Goal: Communication & Community: Answer question/provide support

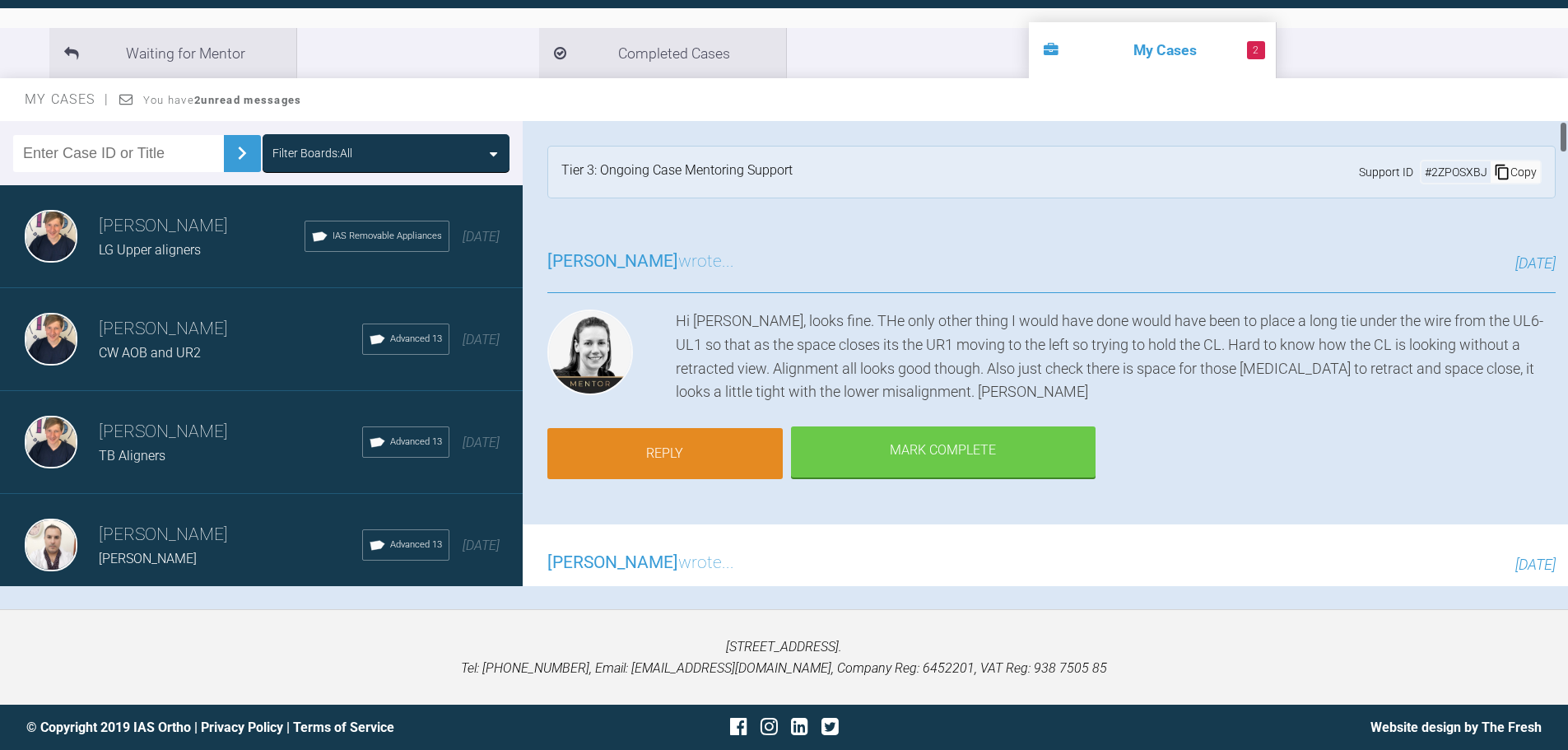
scroll to position [1678, 0]
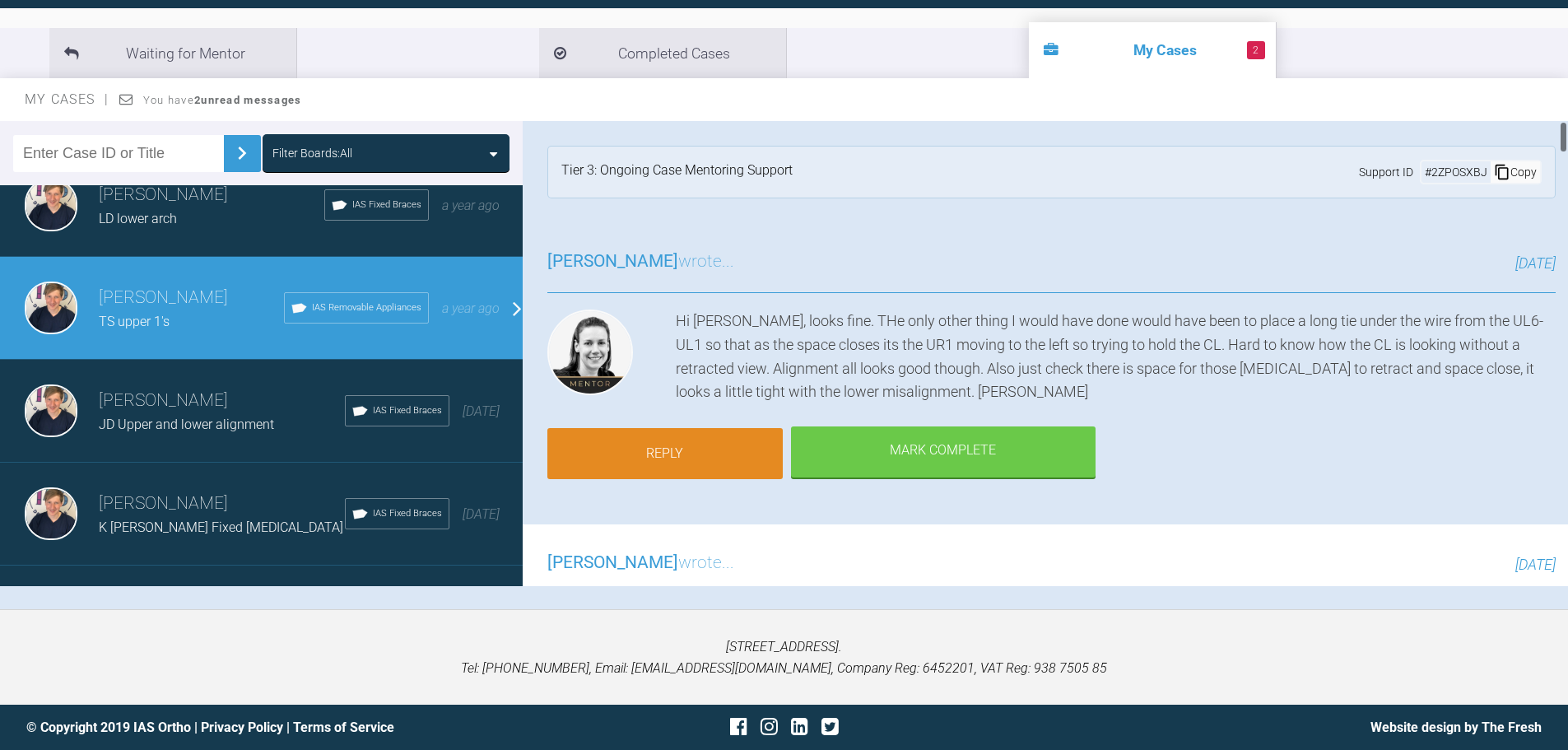
click at [634, 462] on link "Reply" at bounding box center [665, 453] width 235 height 51
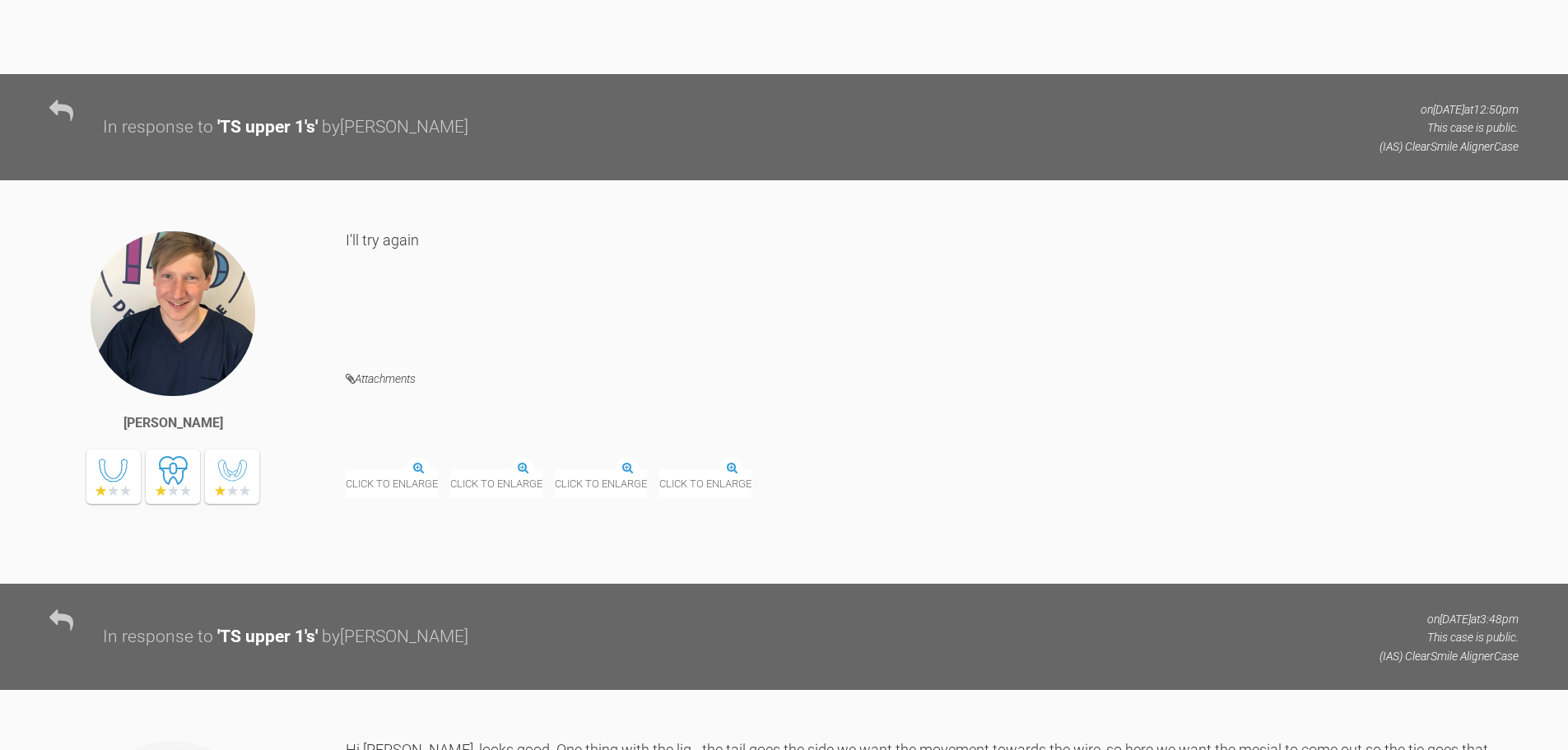
scroll to position [11889, 0]
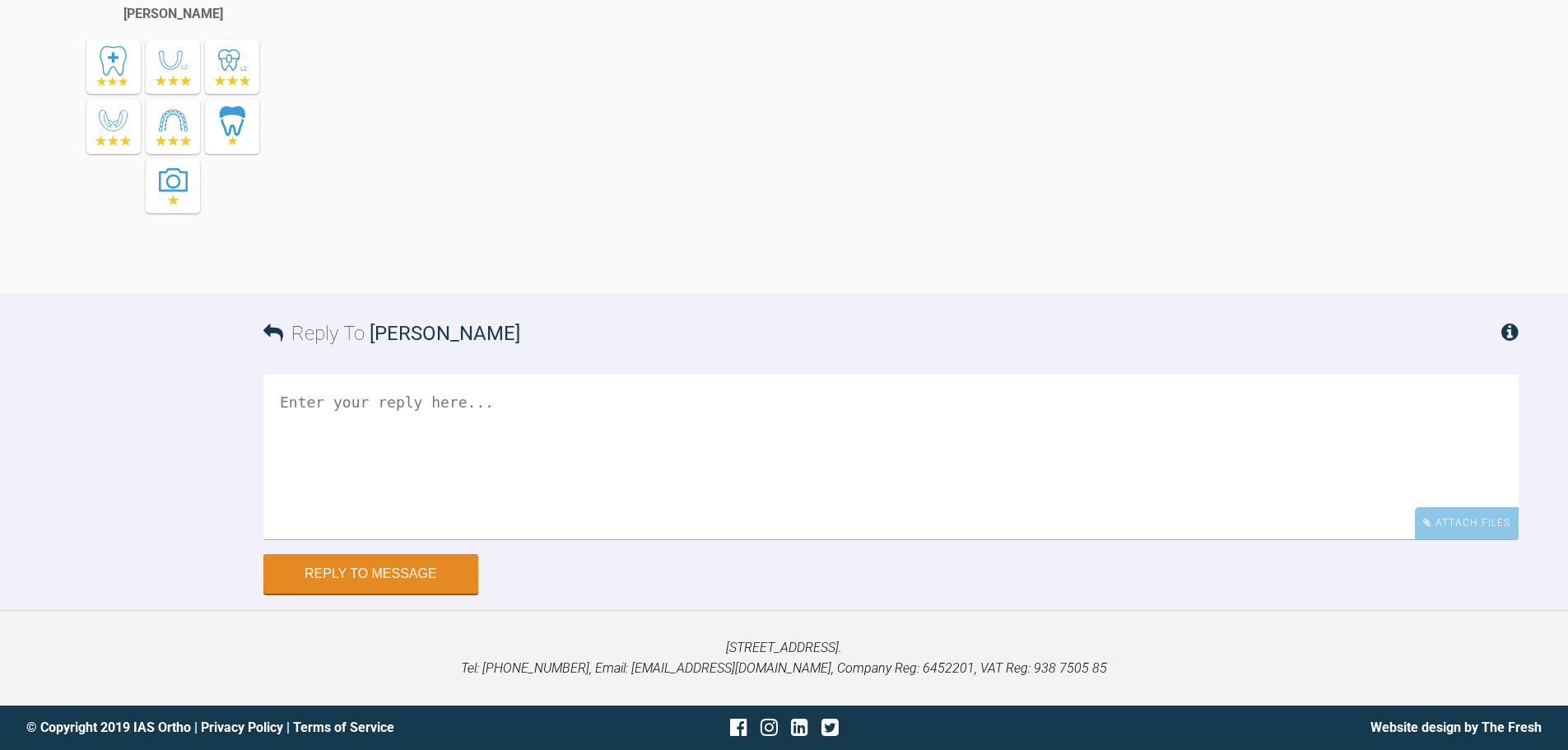
click at [843, 474] on textarea at bounding box center [890, 457] width 1255 height 165
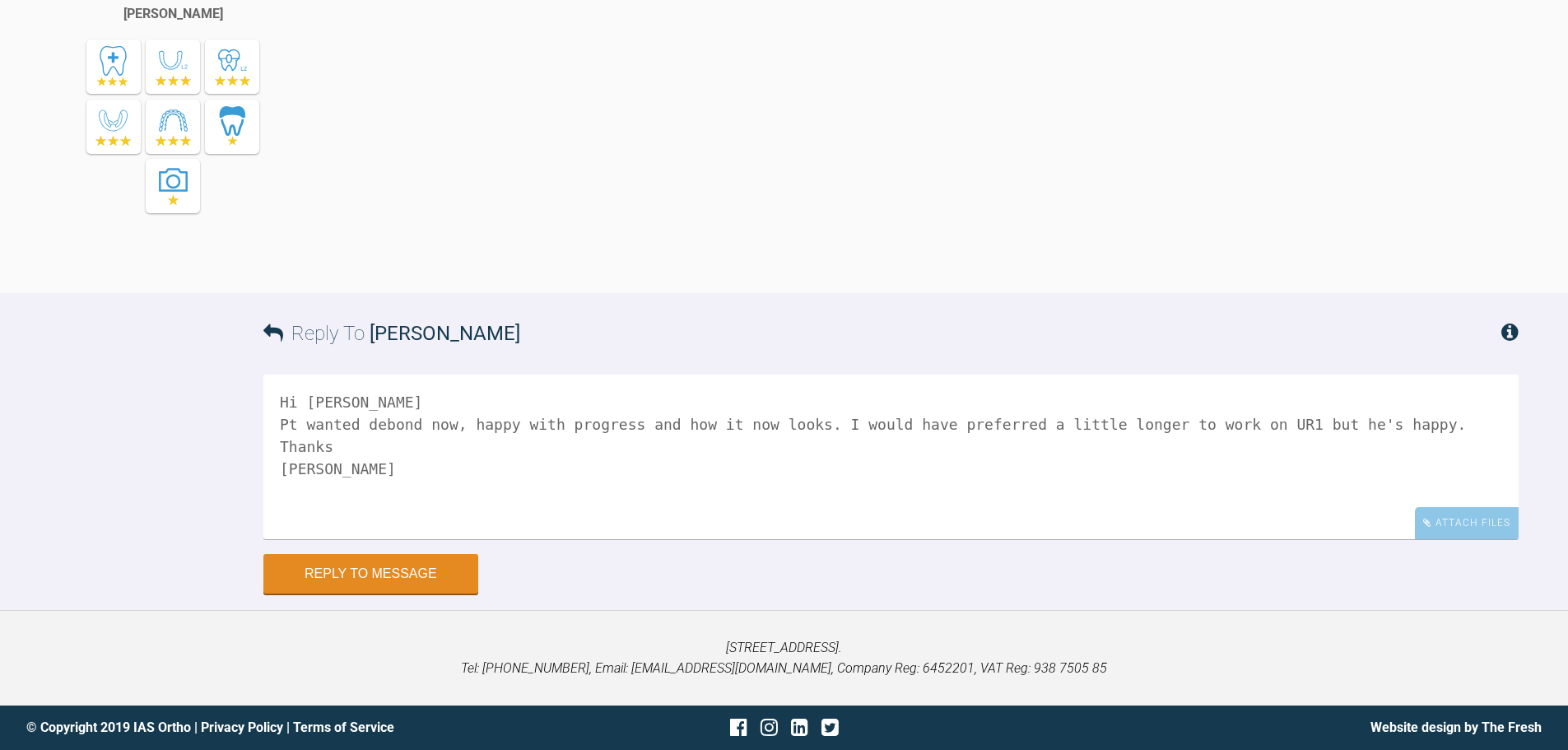
click at [1371, 416] on textarea "Hi [PERSON_NAME] Pt wanted debond now, happy with progress and how it now looks…" at bounding box center [890, 457] width 1255 height 165
type textarea "Hi [PERSON_NAME] Pt wanted debond now, happy with progress and how it now looks…"
click at [1477, 529] on div "Attach Files" at bounding box center [1466, 523] width 104 height 32
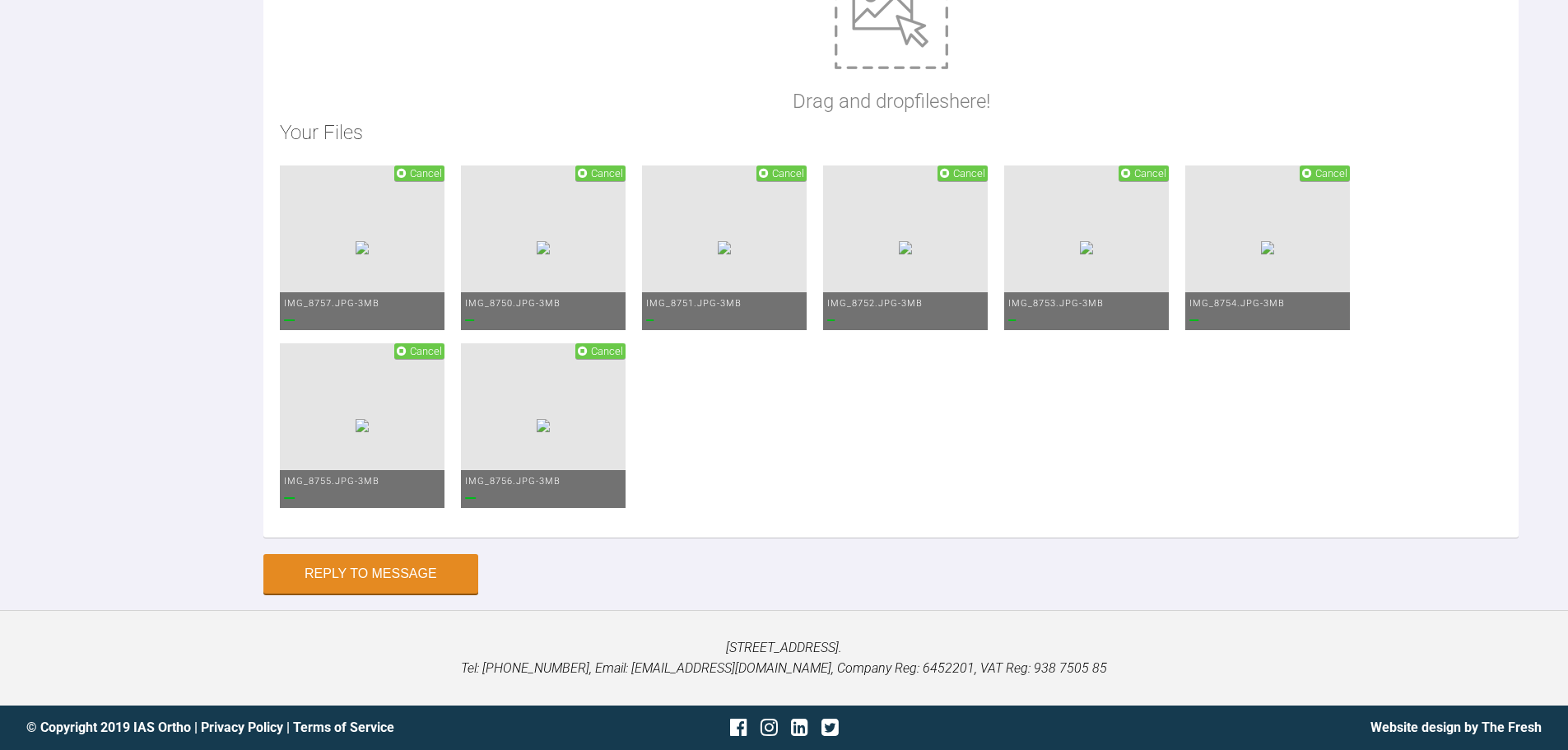
scroll to position [12384, 0]
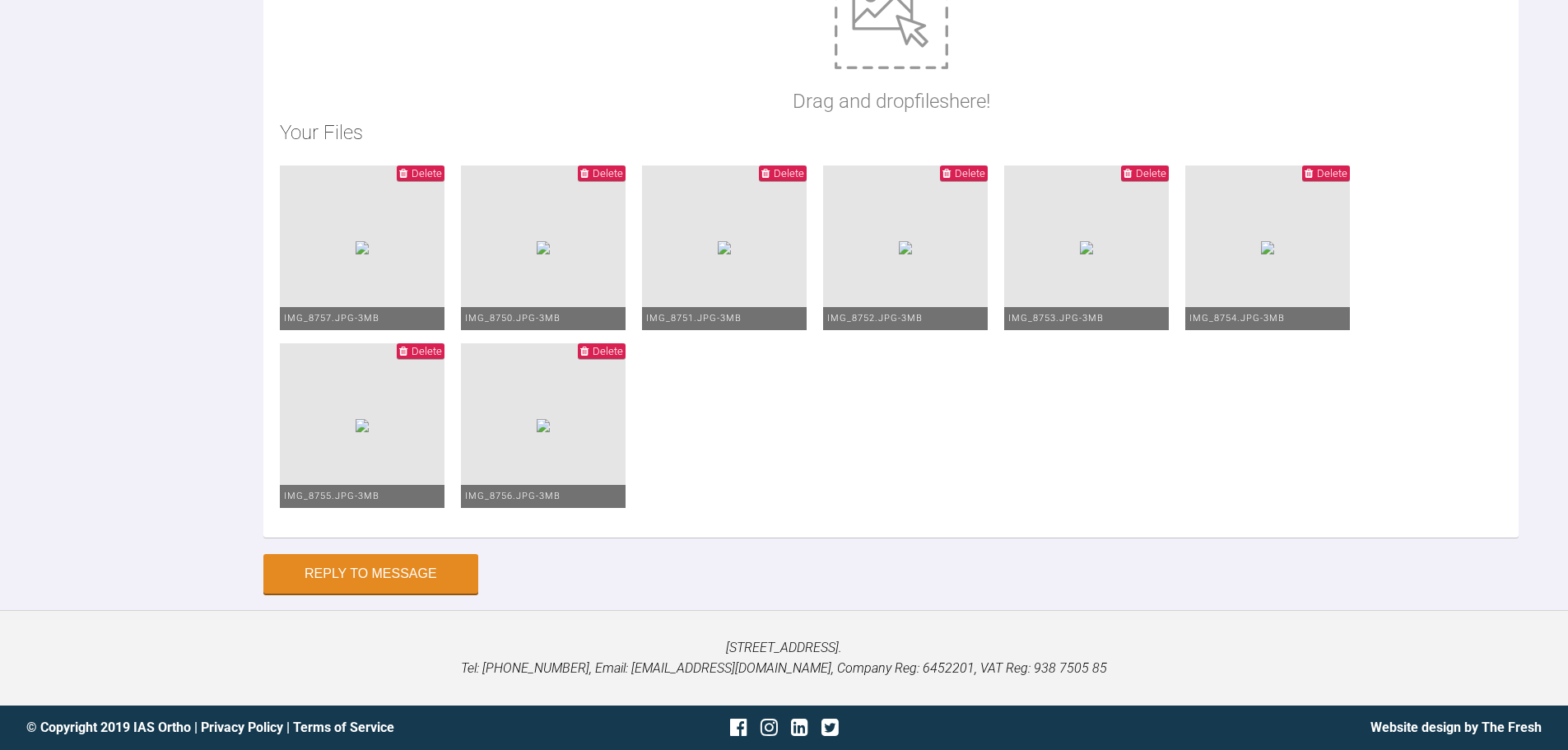
click at [413, 554] on div "Hi [PERSON_NAME] Pt wanted debond now, happy with progress and how it now looks…" at bounding box center [890, 168] width 1255 height 771
click at [413, 596] on button "Reply to Message" at bounding box center [371, 576] width 214 height 39
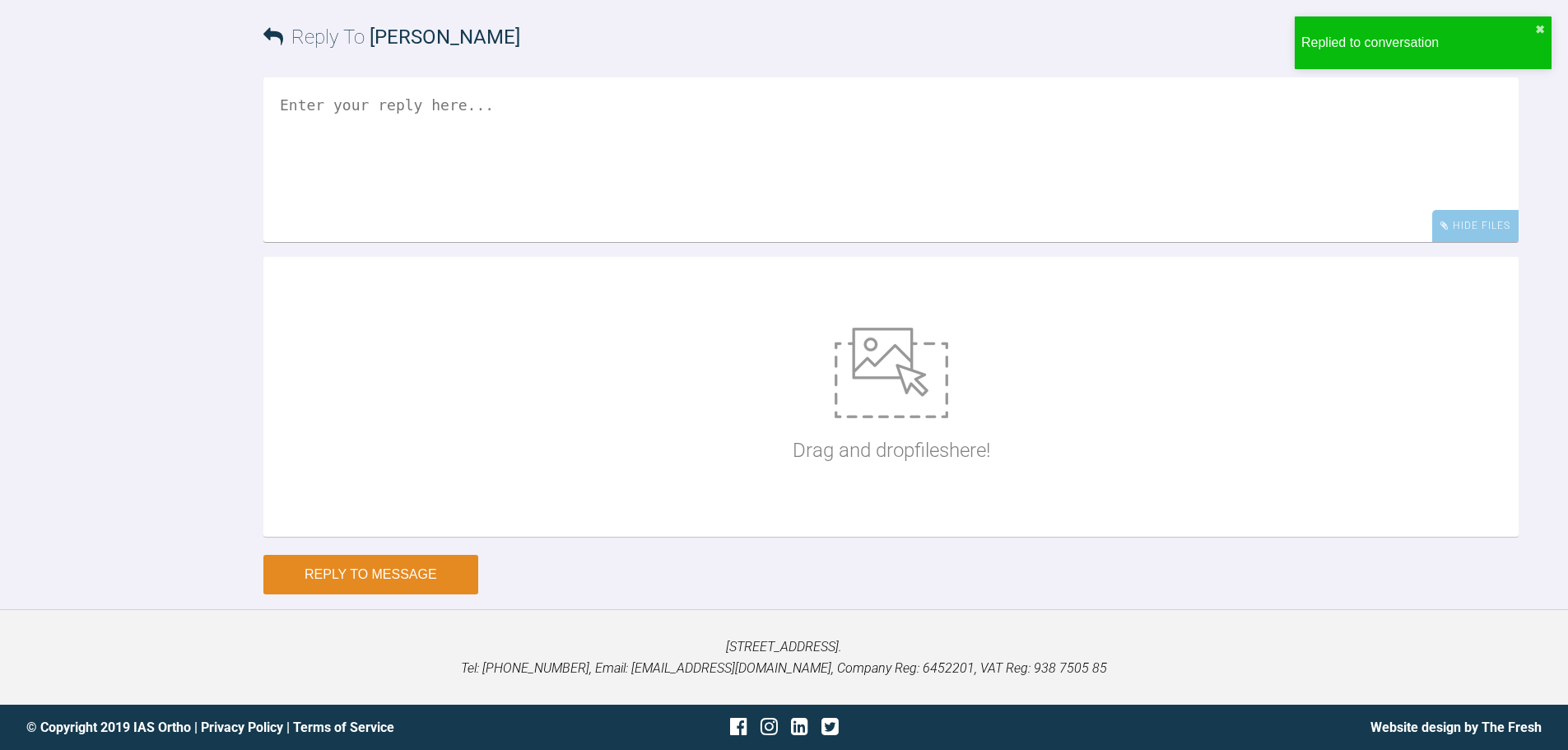
scroll to position [12412, 0]
